Goal: Task Accomplishment & Management: Manage account settings

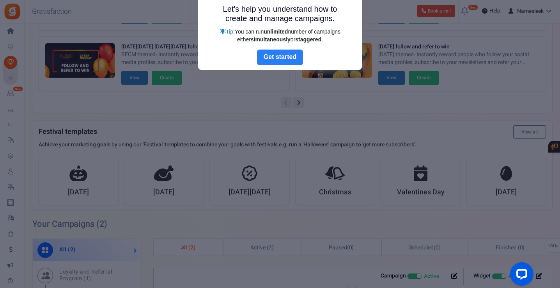
click at [291, 58] on link "Next" at bounding box center [280, 57] width 46 height 16
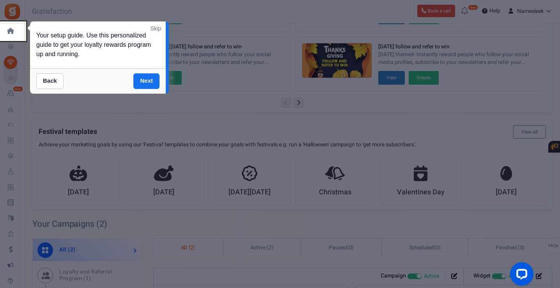
click at [141, 23] on div "Your setup guide. Use this personalized guide to get your loyalty rewards progr…" at bounding box center [98, 44] width 136 height 47
click at [154, 26] on link "Skip" at bounding box center [155, 29] width 11 height 8
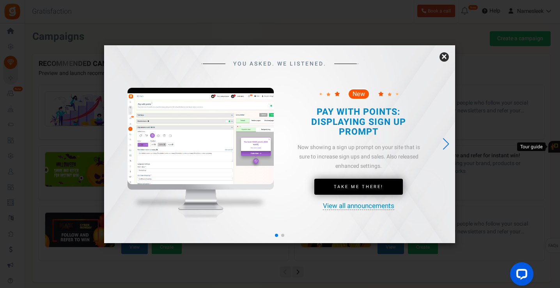
click at [443, 58] on link "×" at bounding box center [443, 56] width 9 height 9
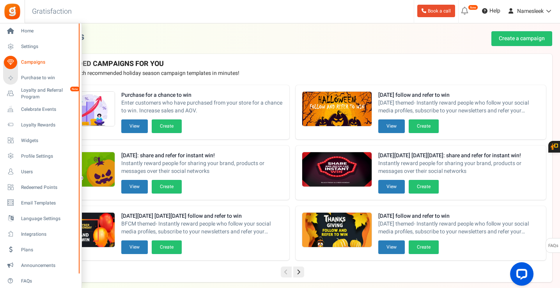
click at [15, 59] on icon at bounding box center [10, 62] width 13 height 13
click at [21, 43] on span "Settings" at bounding box center [48, 46] width 55 height 7
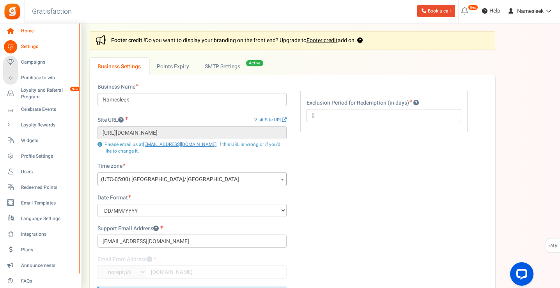
click at [11, 27] on icon at bounding box center [10, 31] width 13 height 13
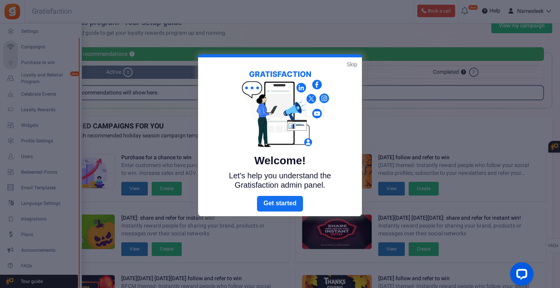
scroll to position [28, 0]
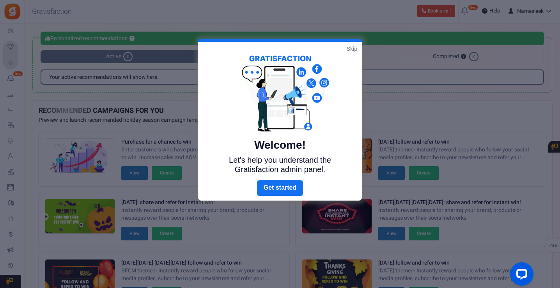
click at [347, 43] on div "Welcome! Let's help you understand the Gratisfaction admin panel." at bounding box center [280, 111] width 164 height 138
click at [355, 45] on link "Skip" at bounding box center [351, 49] width 11 height 8
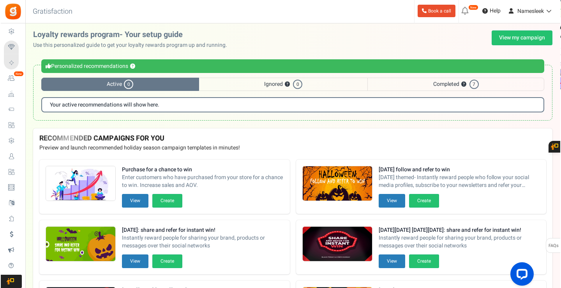
scroll to position [0, 0]
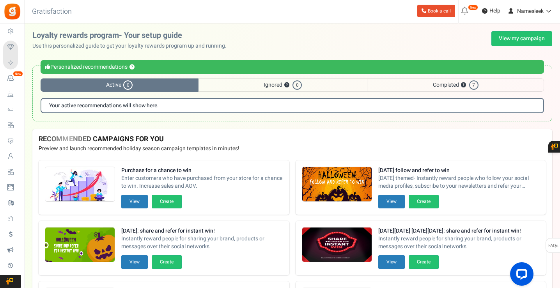
click at [450, 79] on span "Completed ? 7" at bounding box center [455, 84] width 177 height 13
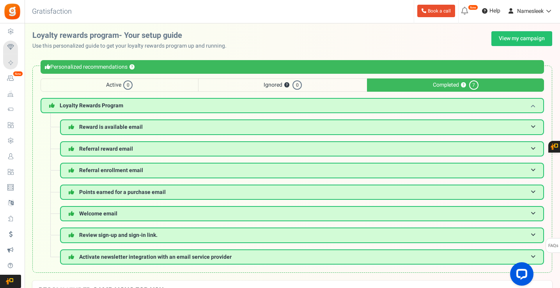
click at [133, 99] on h3 "Loyalty Rewards Program" at bounding box center [292, 105] width 503 height 15
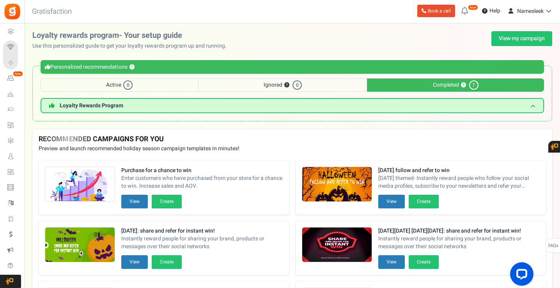
click at [133, 102] on h3 "Loyalty Rewards Program" at bounding box center [292, 105] width 503 height 15
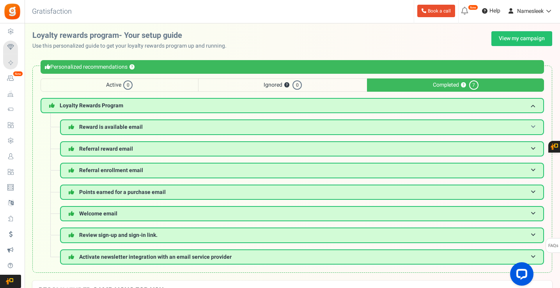
click at [129, 123] on h3 "Reward is available email" at bounding box center [302, 126] width 484 height 15
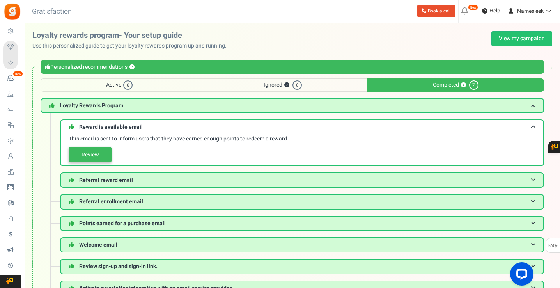
click at [96, 153] on link "Review" at bounding box center [90, 155] width 43 height 16
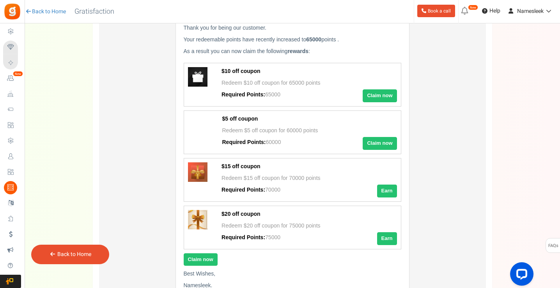
scroll to position [109, 0]
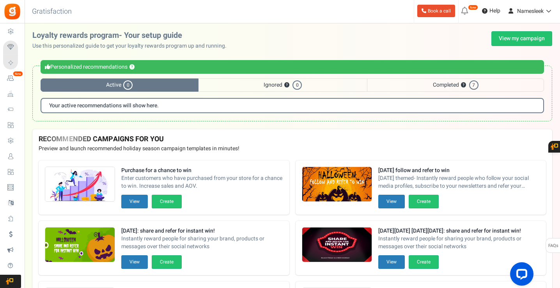
click at [411, 85] on span "Completed ? 7" at bounding box center [455, 84] width 177 height 13
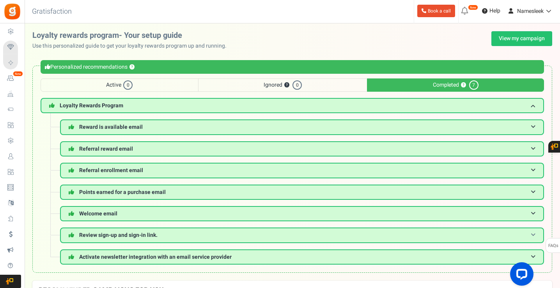
click at [123, 237] on span "Review sign-up and sign-in link." at bounding box center [118, 235] width 78 height 8
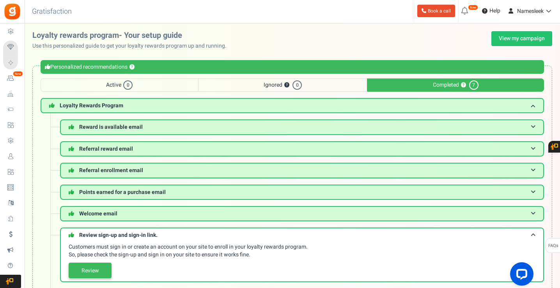
click at [90, 268] on link "Review" at bounding box center [90, 270] width 43 height 16
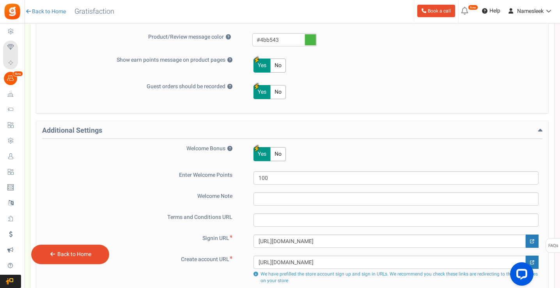
scroll to position [519, 0]
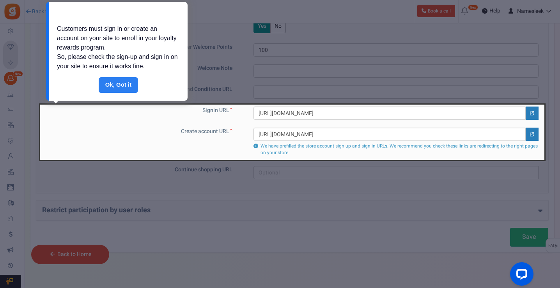
click at [132, 86] on link "Done" at bounding box center [119, 85] width 40 height 16
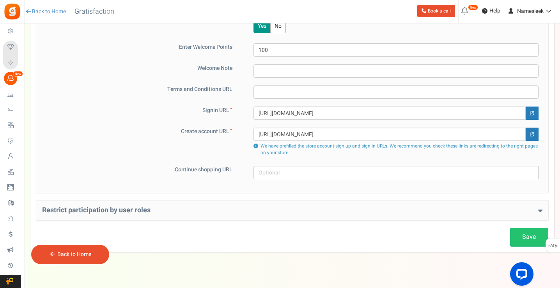
click at [140, 127] on div "Signin URL [URL][DOMAIN_NAME] Create account URL [URL][DOMAIN_NAME] We have pre…" at bounding box center [292, 131] width 500 height 51
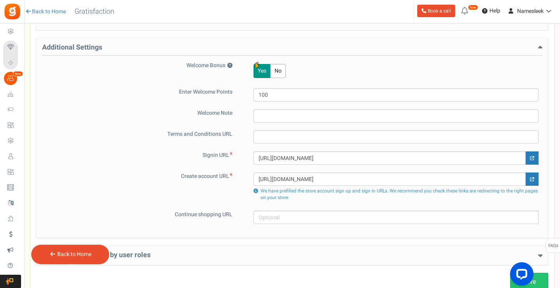
scroll to position [483, 0]
